Goal: Information Seeking & Learning: Learn about a topic

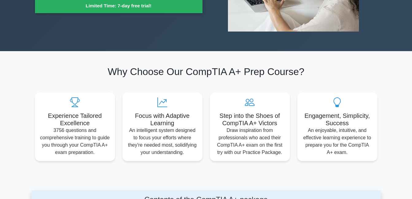
scroll to position [61, 0]
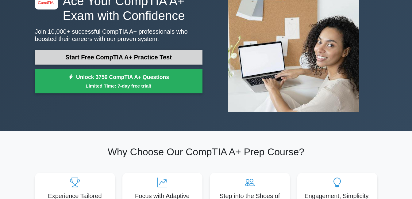
click at [143, 62] on link "Start Free CompTIA A+ Practice Test" at bounding box center [118, 57] width 167 height 15
